Goal: Task Accomplishment & Management: Use online tool/utility

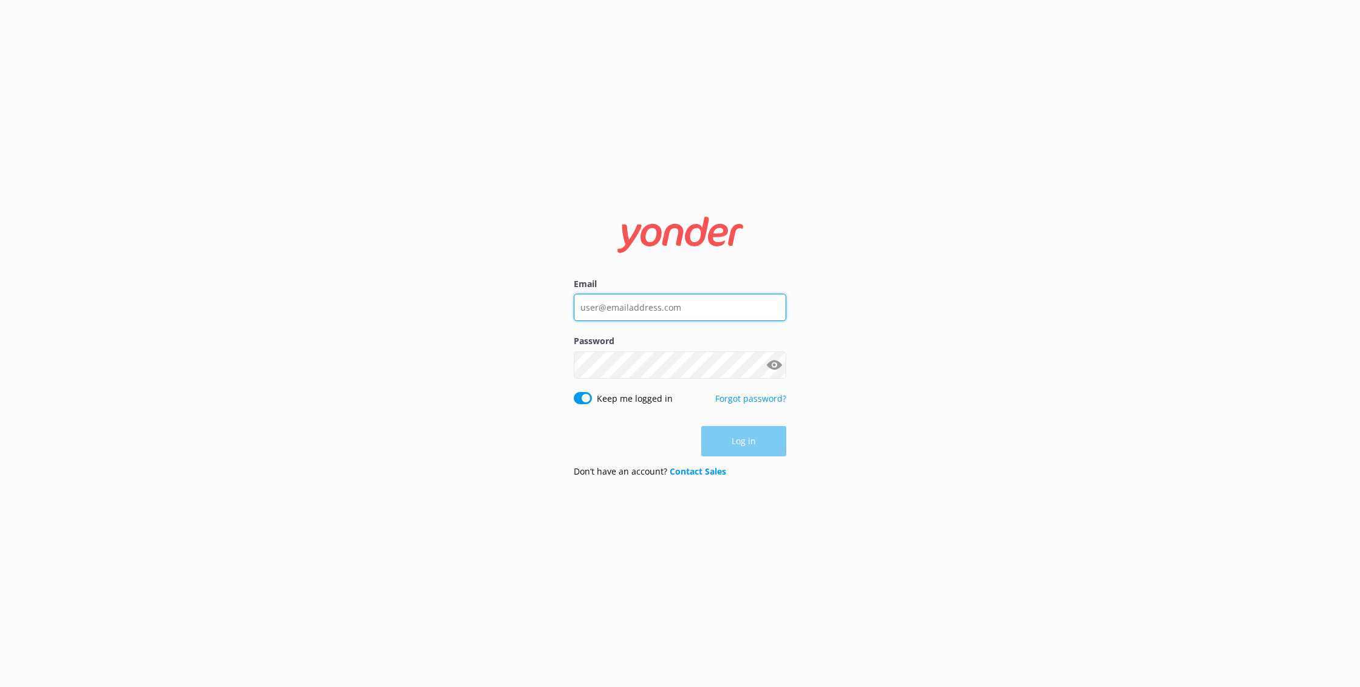
type input "[EMAIL_ADDRESS][DOMAIN_NAME]"
click at [721, 431] on button "Log in" at bounding box center [743, 442] width 85 height 30
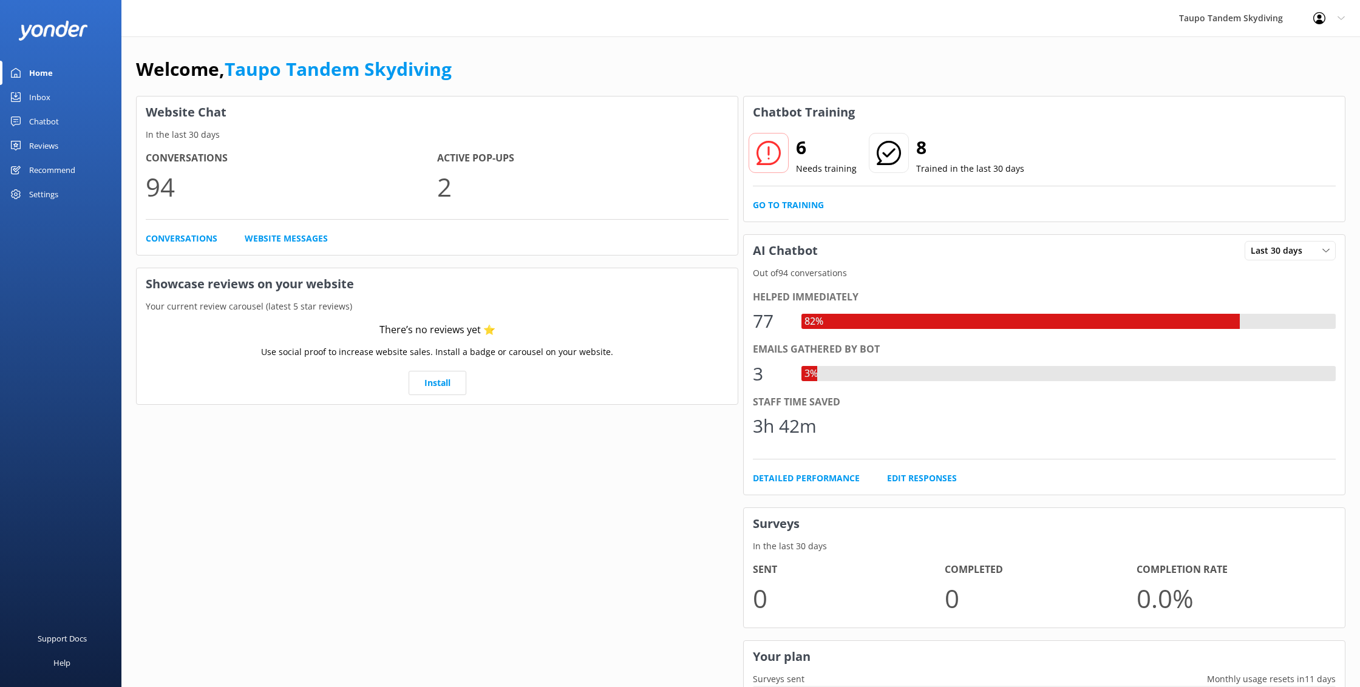
click at [53, 123] on div "Chatbot" at bounding box center [44, 121] width 30 height 24
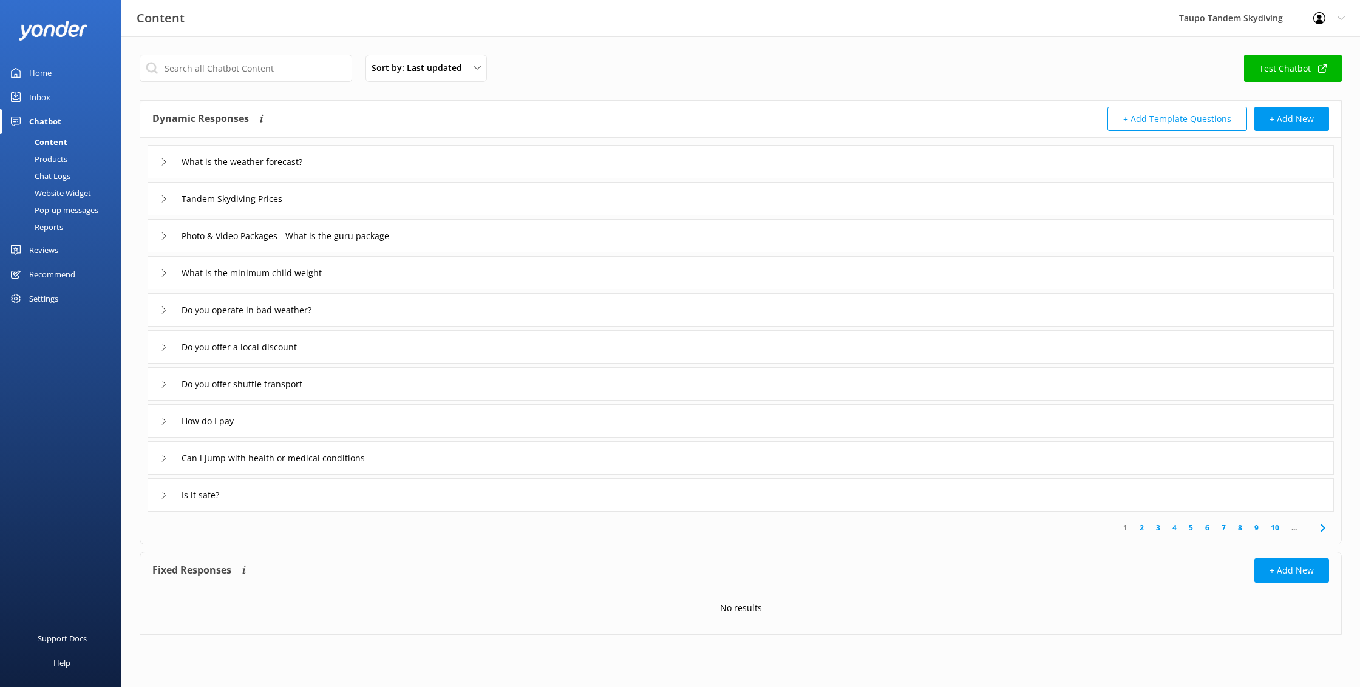
click at [59, 177] on div "Chat Logs" at bounding box center [38, 176] width 63 height 17
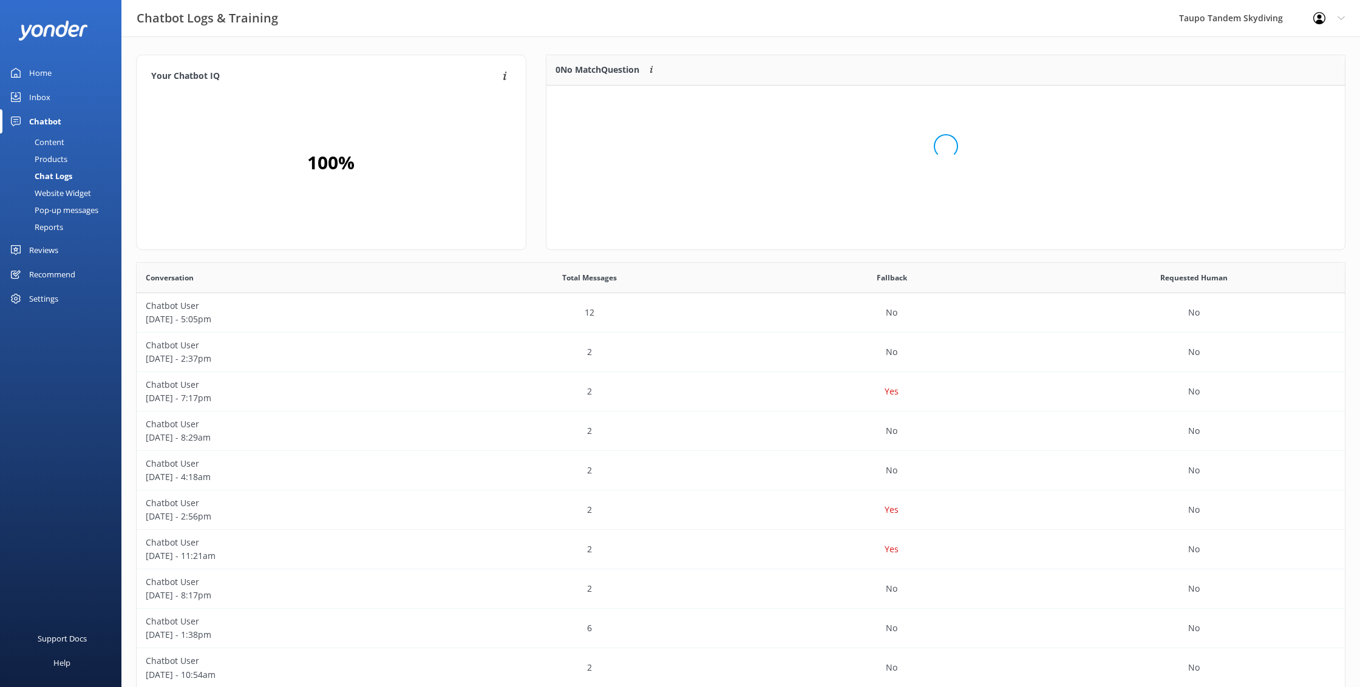
scroll to position [152, 799]
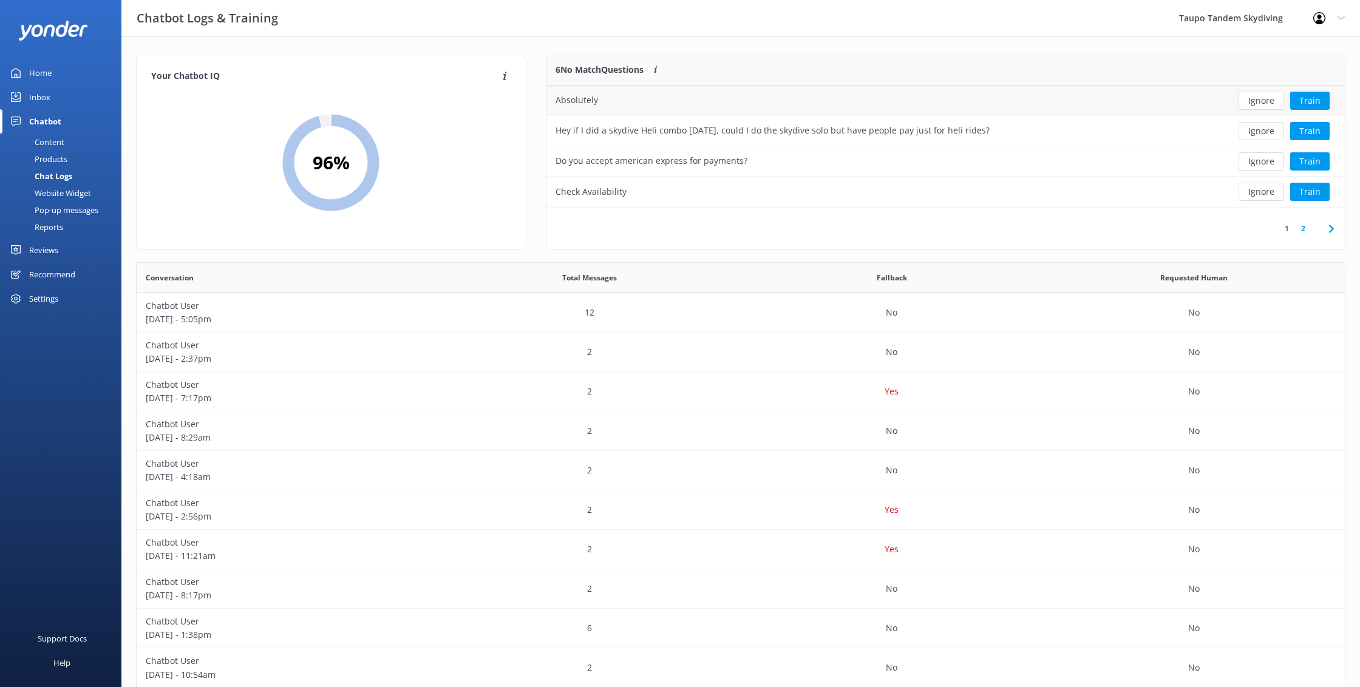
click at [1275, 97] on button "Ignore" at bounding box center [1261, 101] width 46 height 18
click at [1298, 130] on button "Train" at bounding box center [1309, 131] width 39 height 18
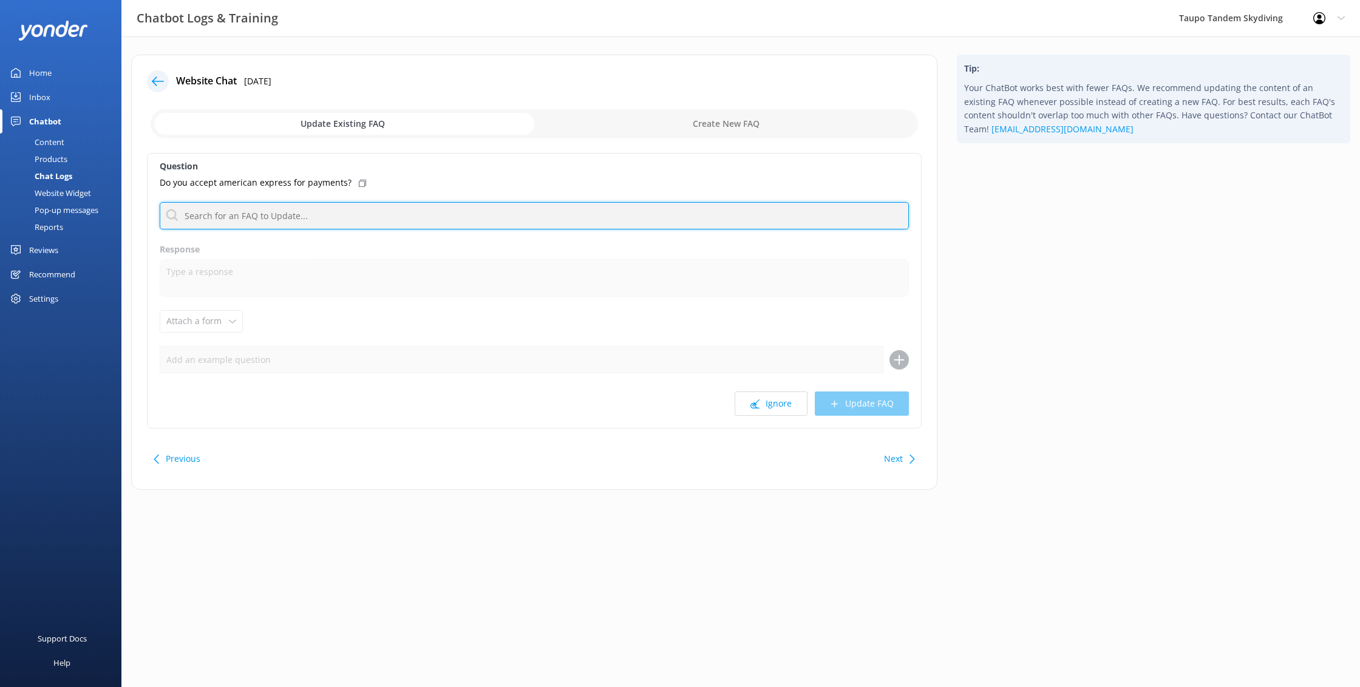
click at [314, 217] on input "text" at bounding box center [534, 215] width 749 height 27
type input "pay"
